Goal: Task Accomplishment & Management: Use online tool/utility

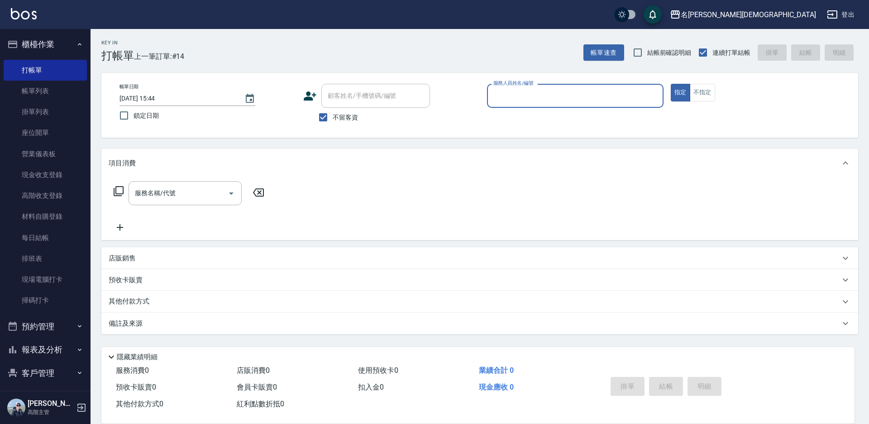
click at [513, 103] on input "服務人員姓名/編號" at bounding box center [575, 96] width 168 height 16
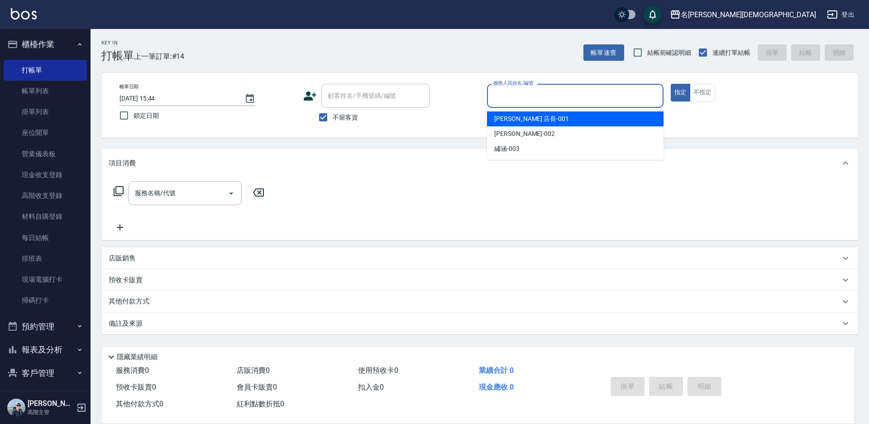
drag, startPoint x: 525, startPoint y: 116, endPoint x: 512, endPoint y: 115, distance: 13.2
click at [525, 116] on span "[PERSON_NAME] 店長 -001" at bounding box center [531, 119] width 75 height 10
type input "[PERSON_NAME] 店長-001"
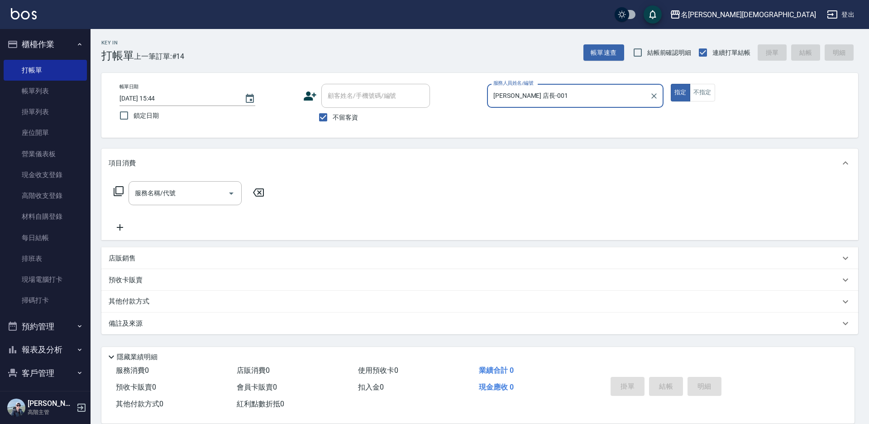
click at [117, 191] on icon at bounding box center [118, 191] width 11 height 11
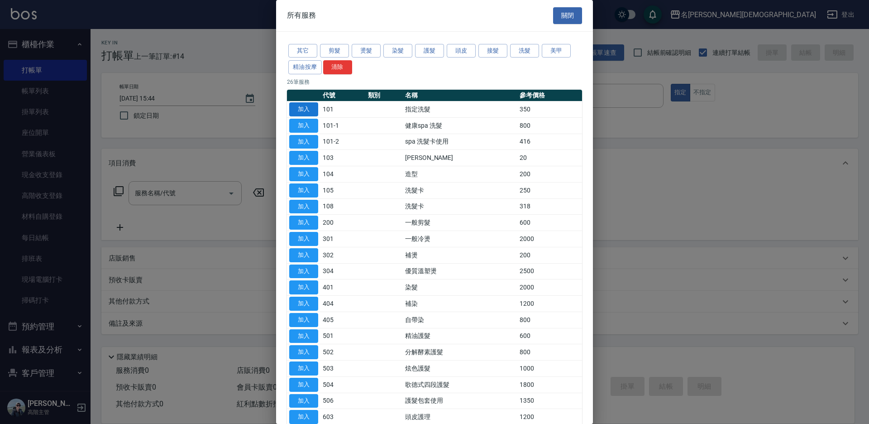
click at [300, 109] on button "加入" at bounding box center [303, 109] width 29 height 14
type input "指定洗髮(101)"
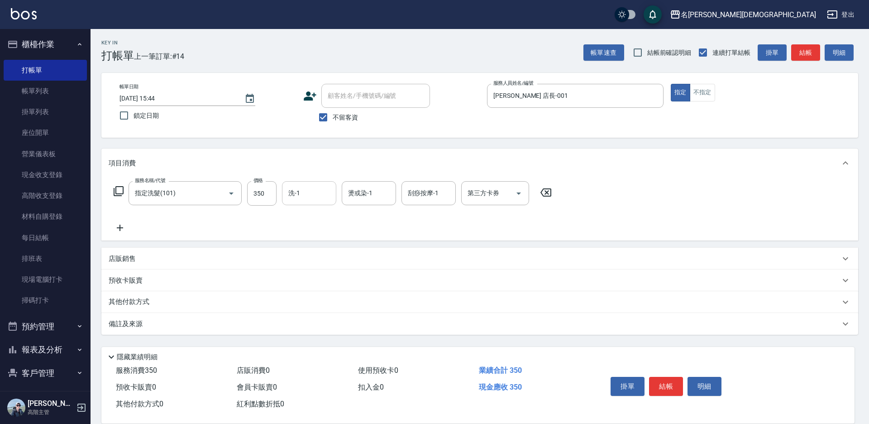
click at [310, 203] on div "洗-1" at bounding box center [309, 193] width 54 height 24
drag, startPoint x: 323, startPoint y: 245, endPoint x: 346, endPoint y: 246, distance: 23.6
click at [323, 248] on div "繡涵 -003" at bounding box center [309, 255] width 54 height 15
type input "繡涵-003"
click at [677, 381] on button "結帳" at bounding box center [666, 385] width 34 height 19
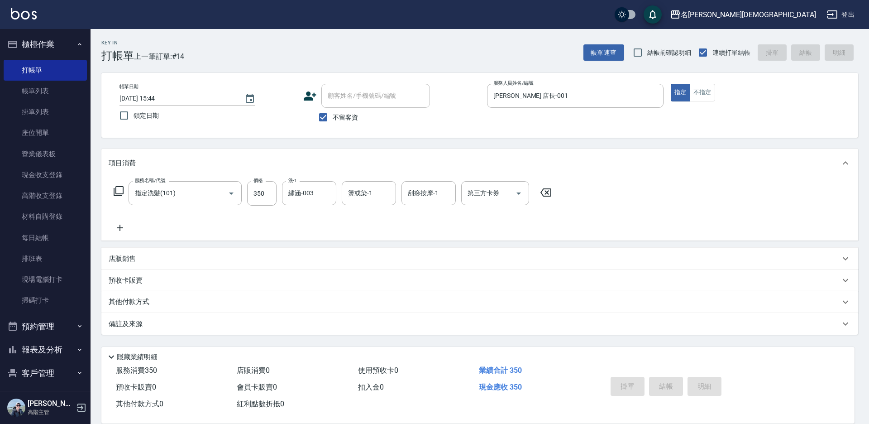
type input "[DATE] 17:05"
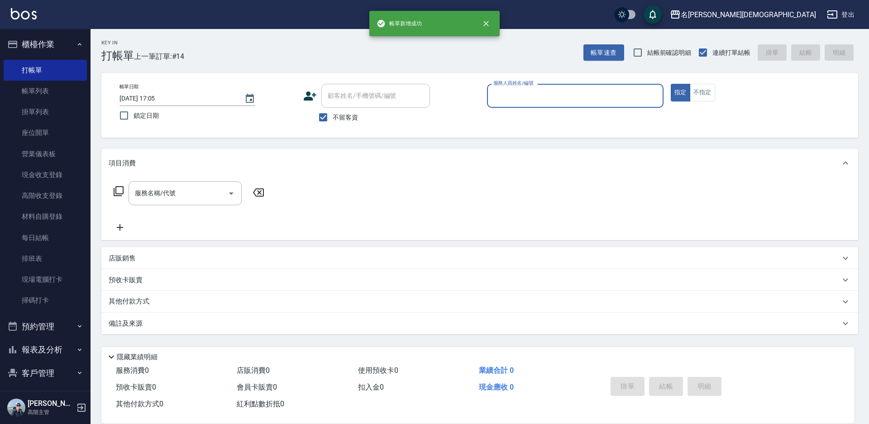
click at [510, 92] on input "服務人員姓名/編號" at bounding box center [575, 96] width 168 height 16
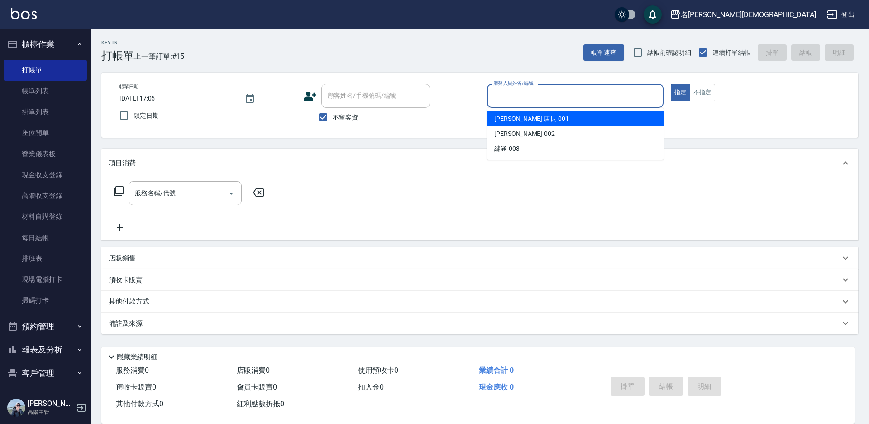
drag, startPoint x: 500, startPoint y: 120, endPoint x: 486, endPoint y: 119, distance: 13.2
click at [499, 120] on span "[PERSON_NAME] 店長 -001" at bounding box center [531, 119] width 75 height 10
type input "[PERSON_NAME] 店長-001"
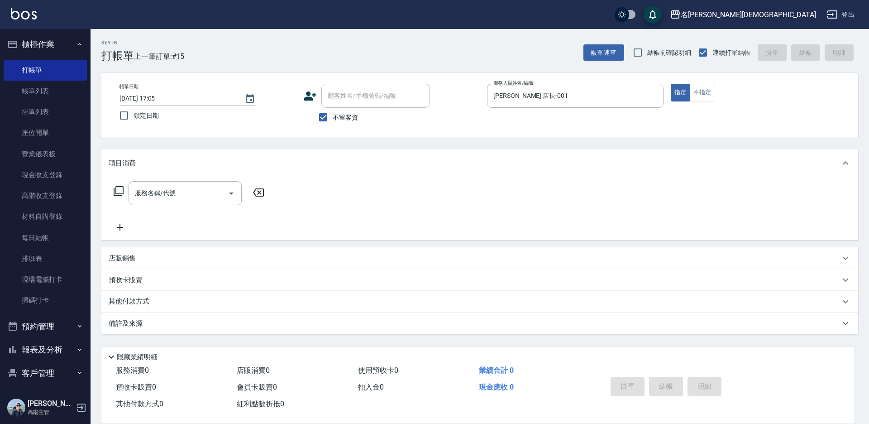
click at [121, 188] on icon at bounding box center [118, 191] width 11 height 11
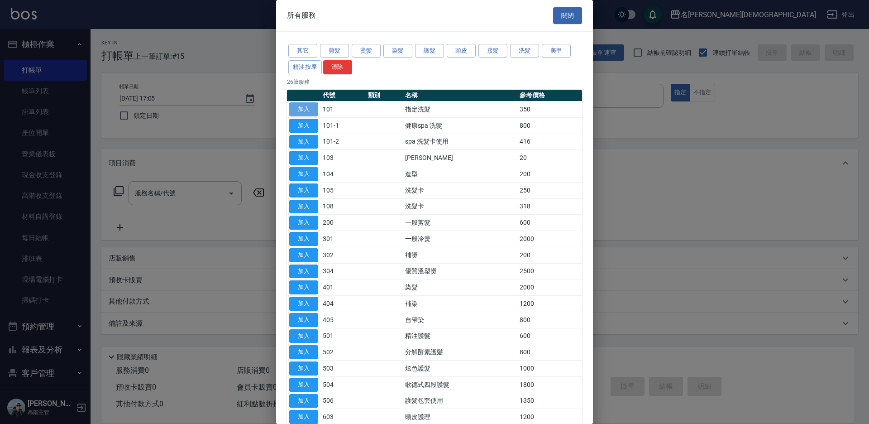
click at [307, 108] on button "加入" at bounding box center [303, 109] width 29 height 14
type input "指定洗髮(101)"
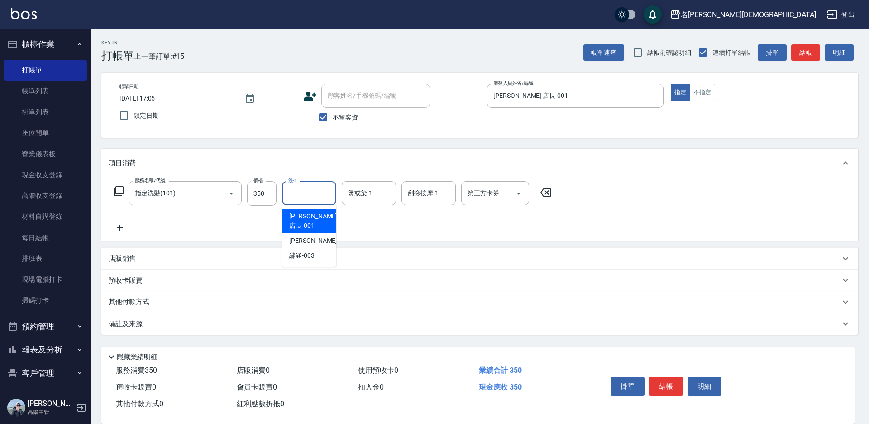
click at [313, 190] on input "洗-1" at bounding box center [309, 193] width 46 height 16
drag, startPoint x: 320, startPoint y: 245, endPoint x: 328, endPoint y: 243, distance: 7.8
click at [320, 248] on div "繡涵 -003" at bounding box center [309, 255] width 54 height 15
type input "繡涵-003"
click at [651, 381] on button "結帳" at bounding box center [666, 385] width 34 height 19
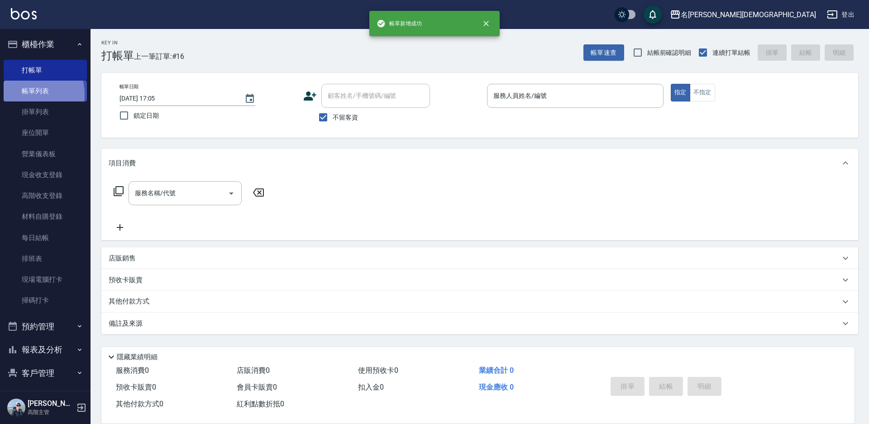
click at [24, 95] on link "帳單列表" at bounding box center [45, 91] width 83 height 21
